Goal: Task Accomplishment & Management: Complete application form

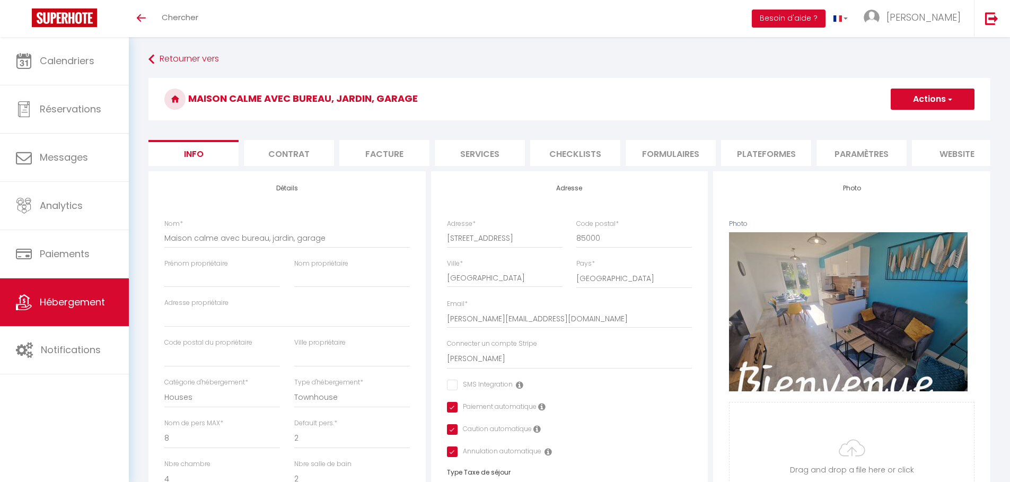
select select "houses"
select select "townhouse"
select select "8"
select select "2"
select select "4"
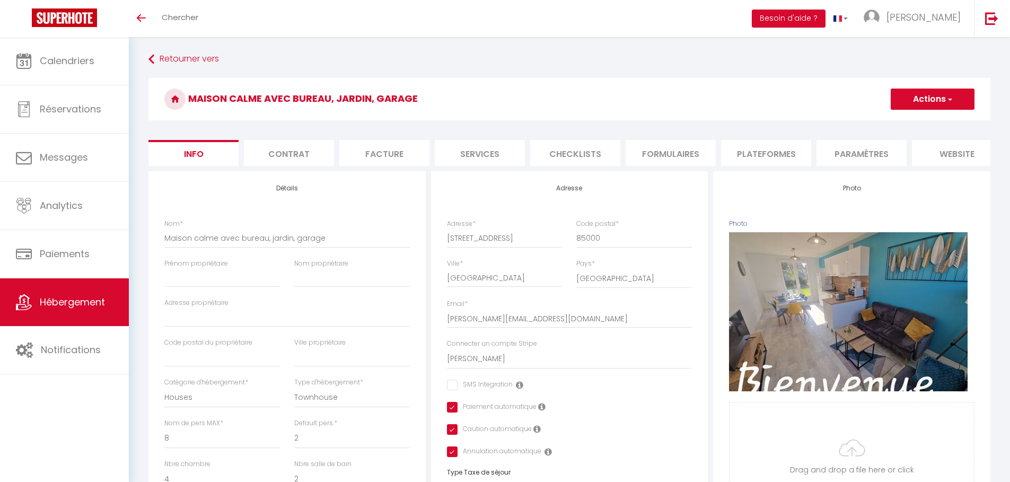
select select "2"
select select "16:00"
select select "23:45"
select select "11:00"
select select "30"
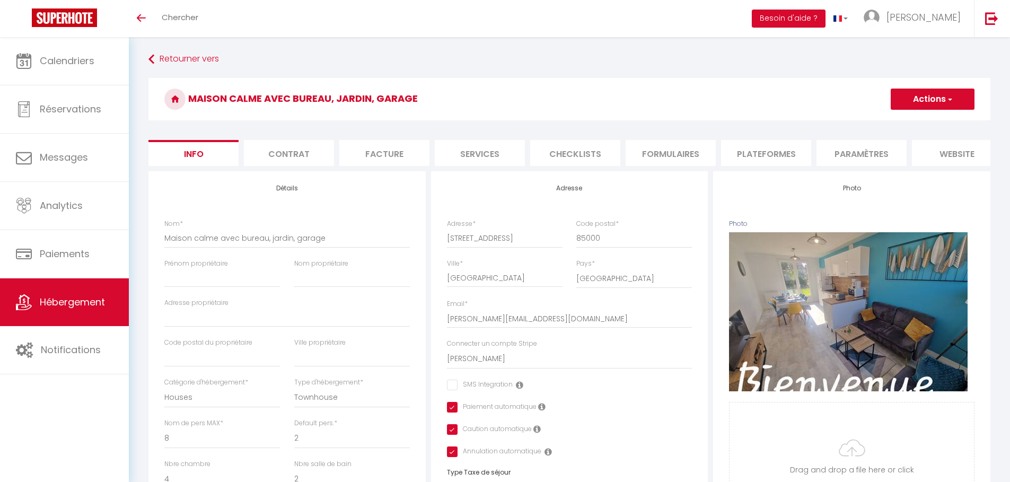
select select "120"
select select "28"
